Goal: Find specific page/section: Find specific page/section

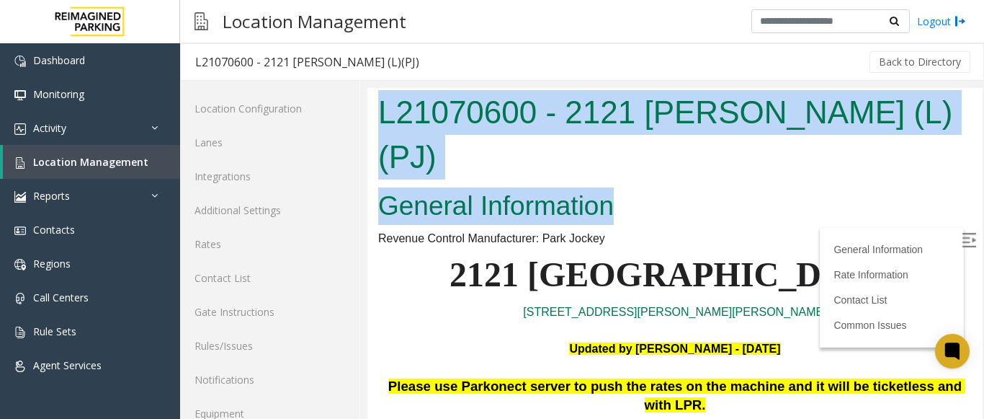
drag, startPoint x: 672, startPoint y: 161, endPoint x: 387, endPoint y: 115, distance: 289.1
click at [387, 115] on body "L21070600 - 2121 [PERSON_NAME] (L)(PJ) General Information Revenue Control Manu…" at bounding box center [674, 281] width 615 height 387
click at [962, 237] on img at bounding box center [969, 240] width 14 height 14
click at [746, 133] on h1 "L21070600 - 2121 [PERSON_NAME] (L)(PJ)" at bounding box center [675, 134] width 594 height 89
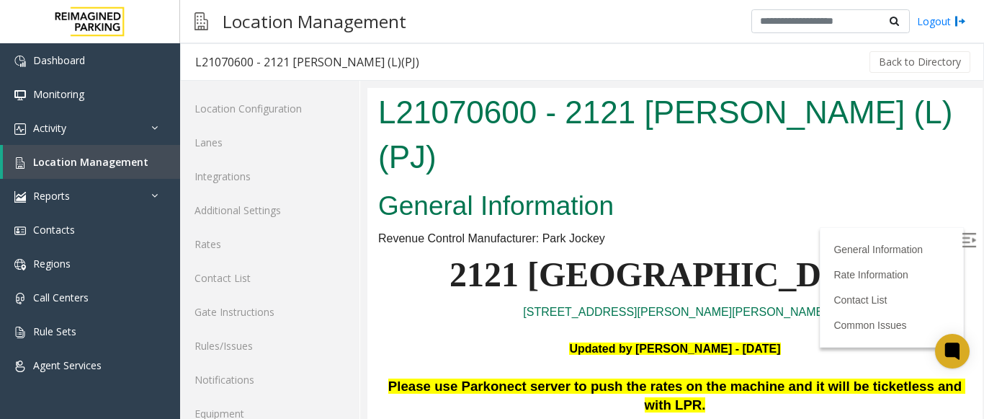
click at [748, 133] on h1 "L21070600 - 2121 [PERSON_NAME] (L)(PJ)" at bounding box center [675, 134] width 594 height 89
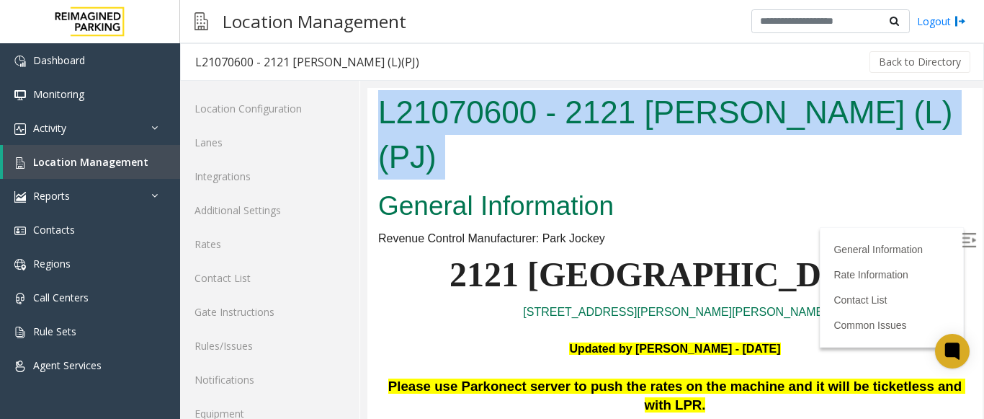
click at [748, 133] on h1 "L21070600 - 2121 [PERSON_NAME] (L)(PJ)" at bounding box center [675, 134] width 594 height 89
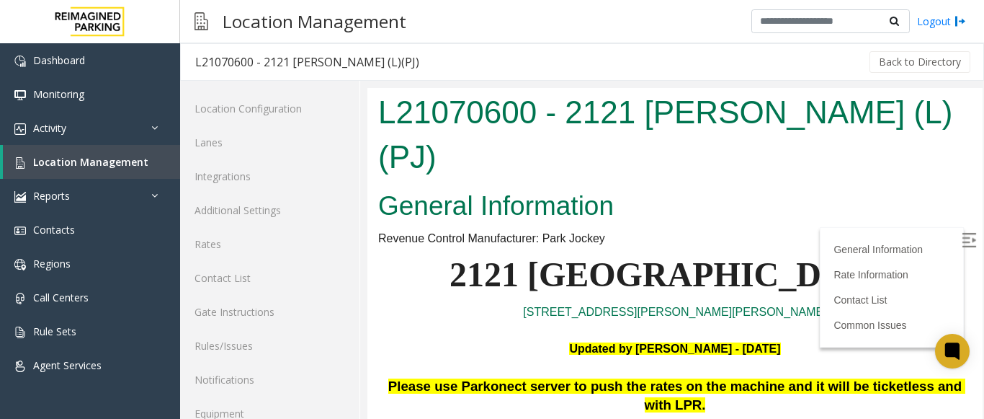
click at [661, 187] on h2 "General Information" at bounding box center [675, 205] width 594 height 37
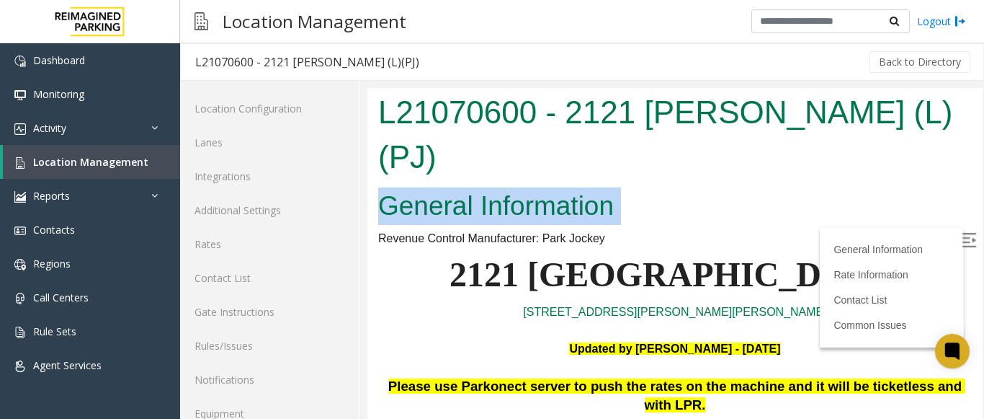
click at [661, 187] on h2 "General Information" at bounding box center [675, 205] width 594 height 37
click at [671, 187] on h2 "General Information" at bounding box center [675, 205] width 594 height 37
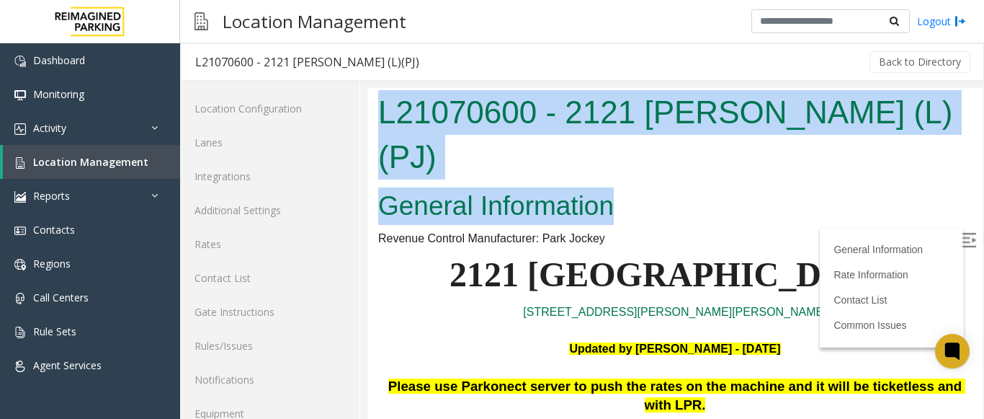
drag, startPoint x: 664, startPoint y: 159, endPoint x: 731, endPoint y: 216, distance: 87.9
click at [367, 128] on html "L21070600 - 2121 [PERSON_NAME] (L)(PJ) General Information Revenue Control Manu…" at bounding box center [674, 281] width 615 height 387
click at [538, 187] on h2 "General Information" at bounding box center [675, 205] width 594 height 37
